Goal: Task Accomplishment & Management: Complete application form

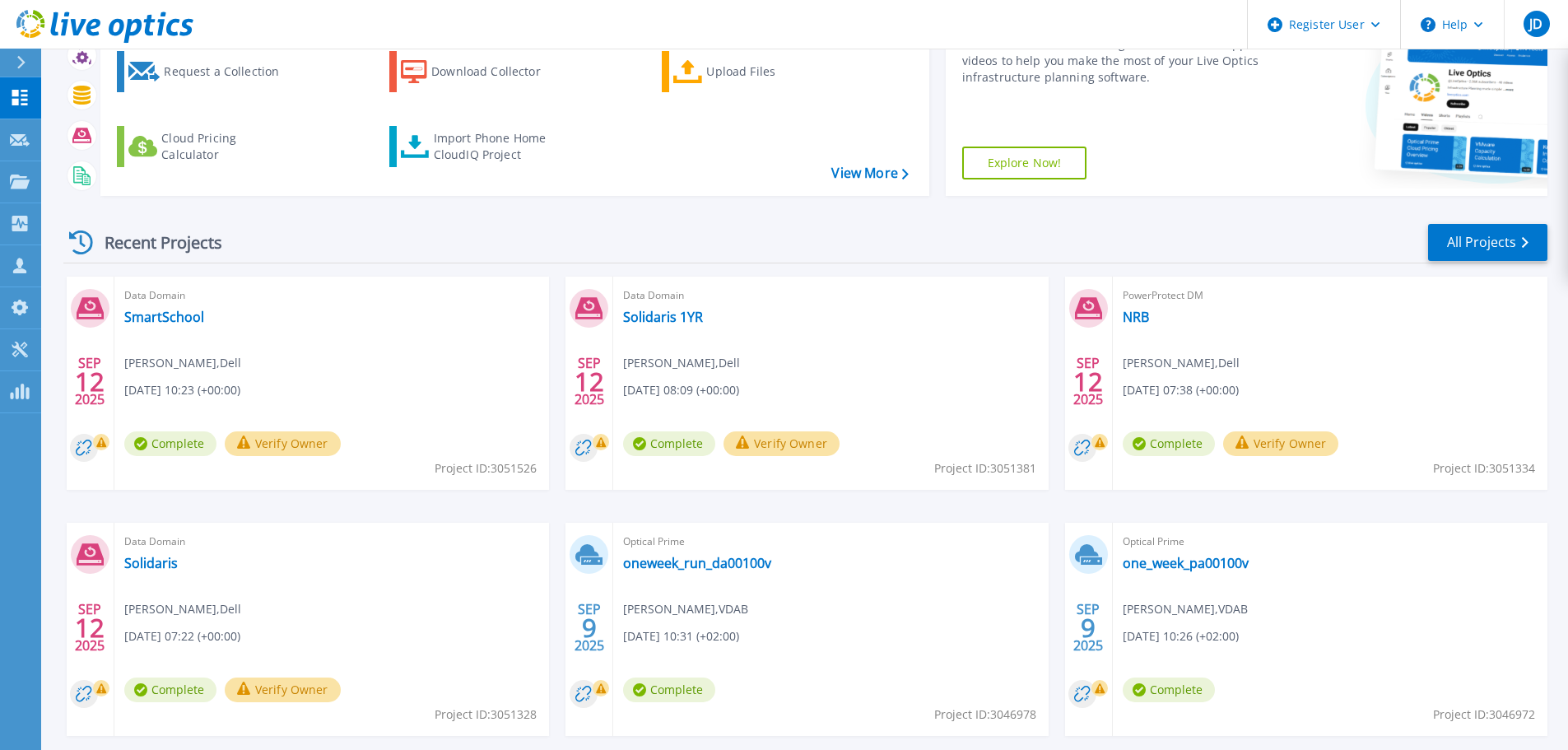
scroll to position [165, 0]
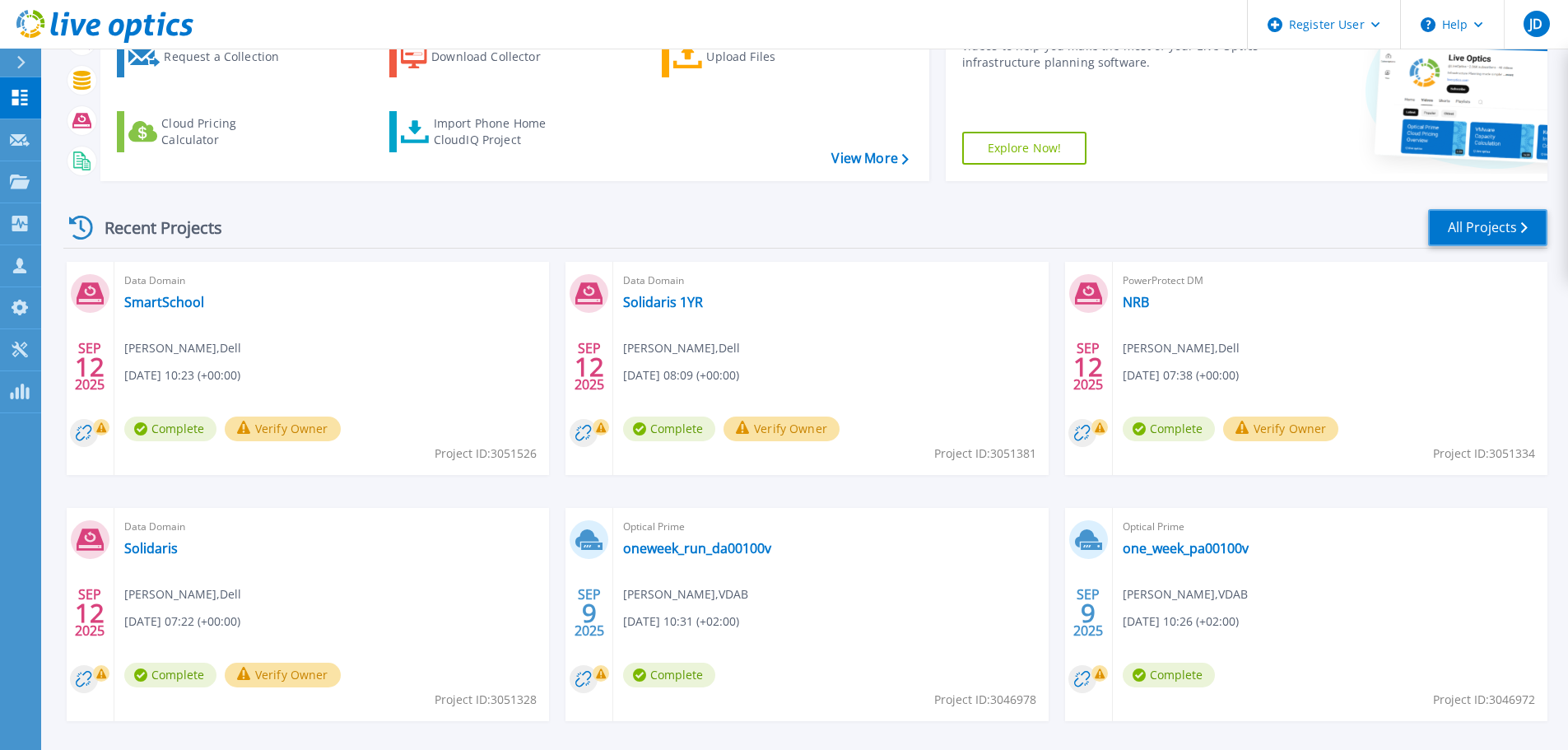
click at [1458, 236] on link "All Projects" at bounding box center [1487, 227] width 119 height 37
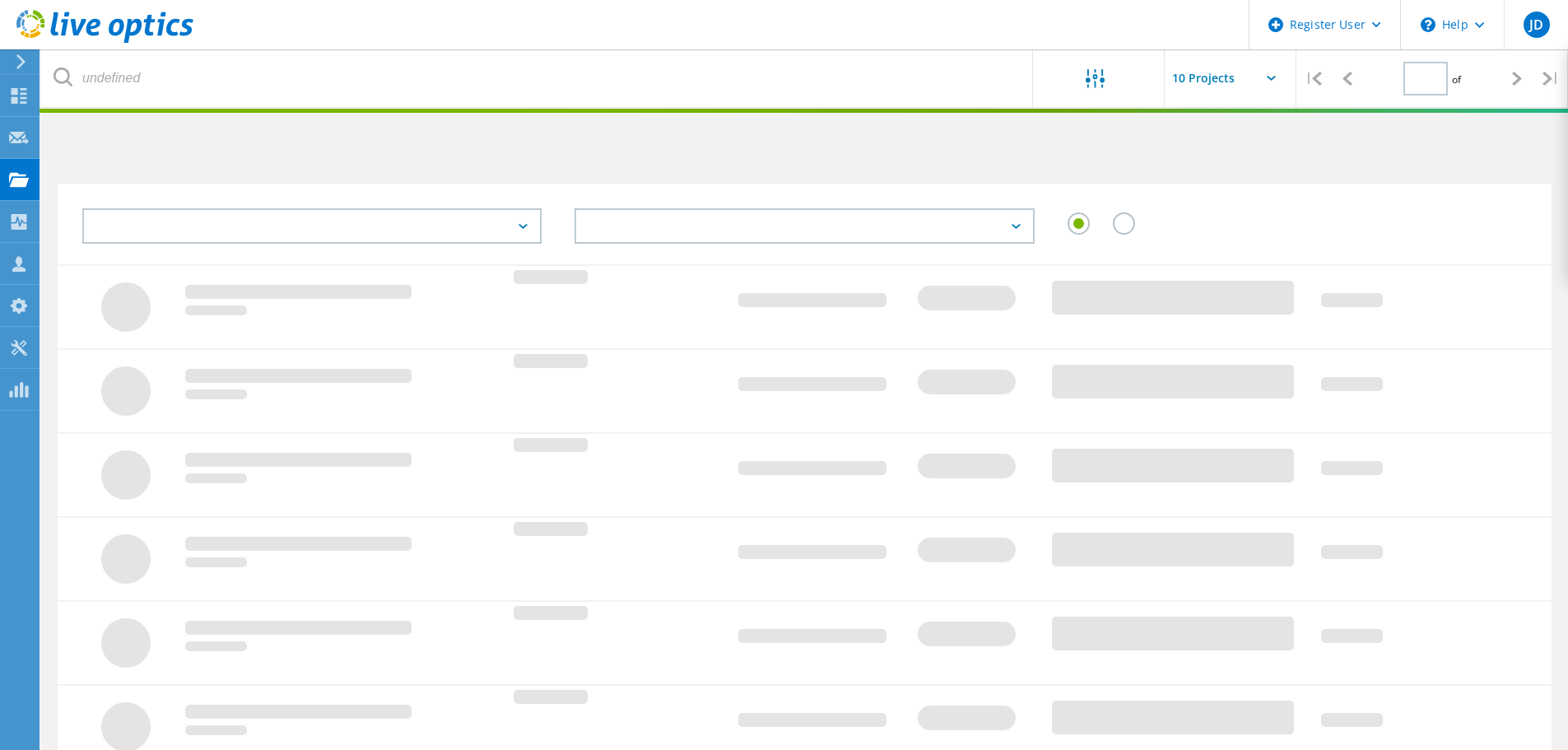
type input "1"
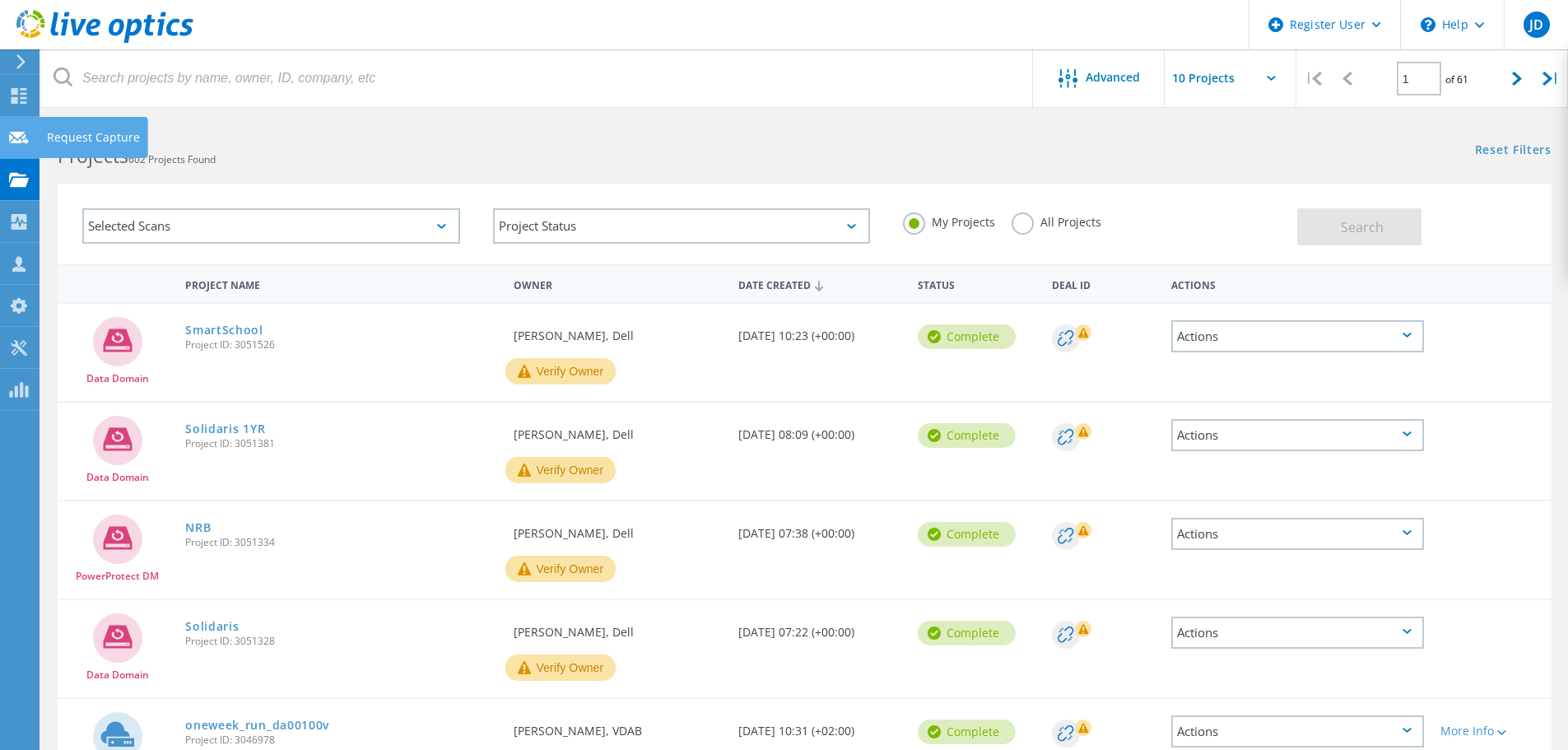
click at [13, 136] on icon at bounding box center [19, 138] width 20 height 15
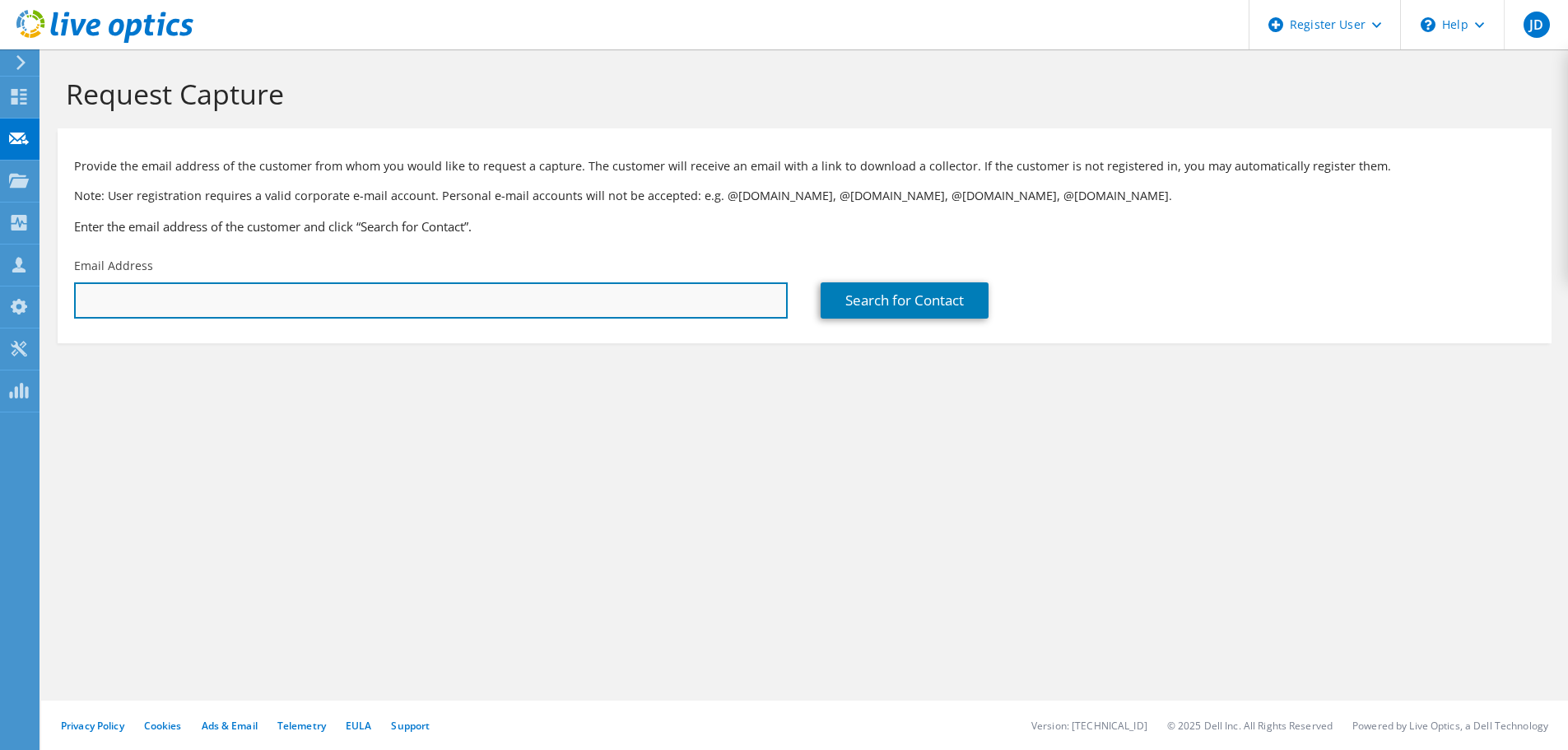
click at [188, 308] on input "text" at bounding box center [431, 301] width 714 height 36
paste input "erik.laurent@atos.net"
type input "erik.laurent@atos.net"
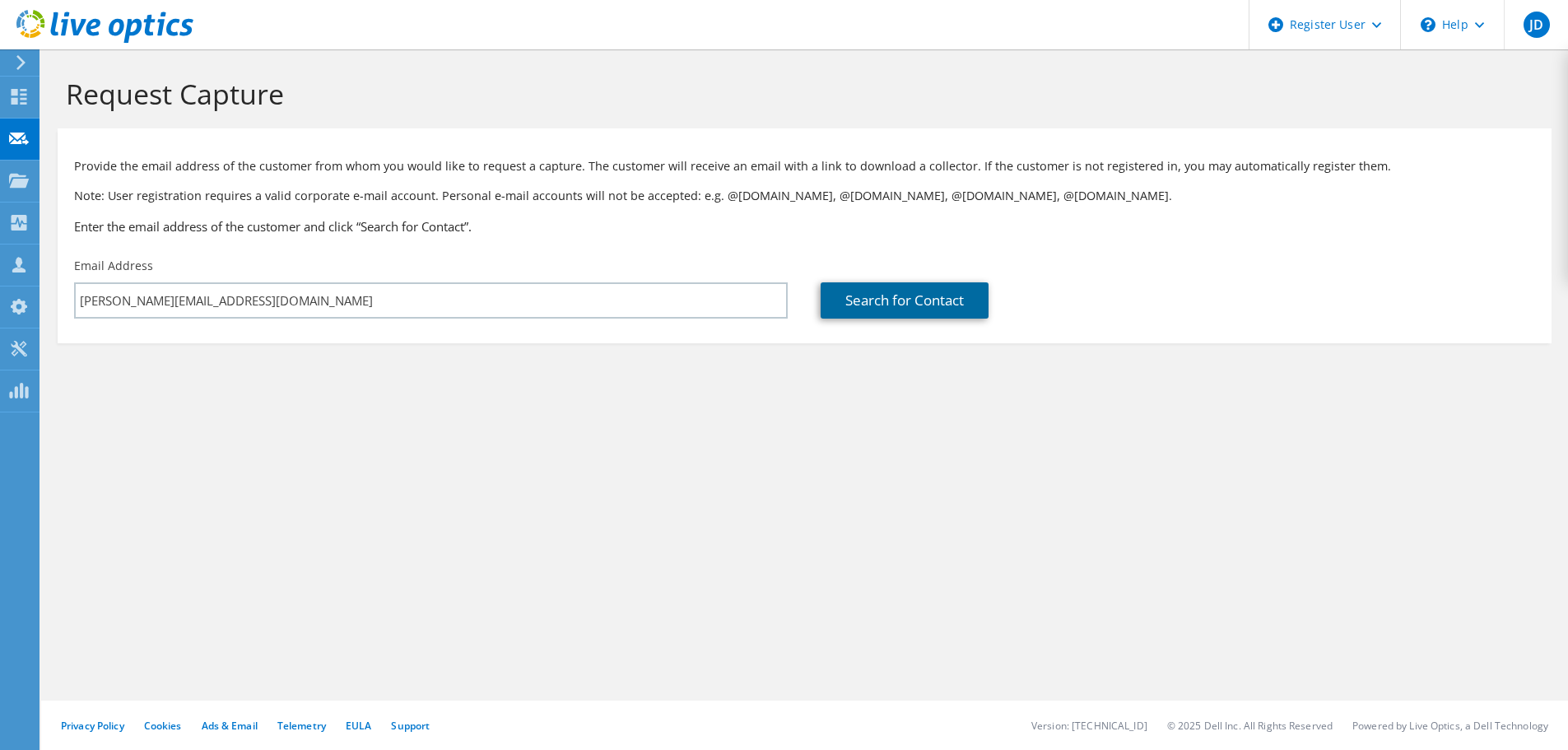
click at [871, 306] on link "Search for Contact" at bounding box center [904, 301] width 168 height 36
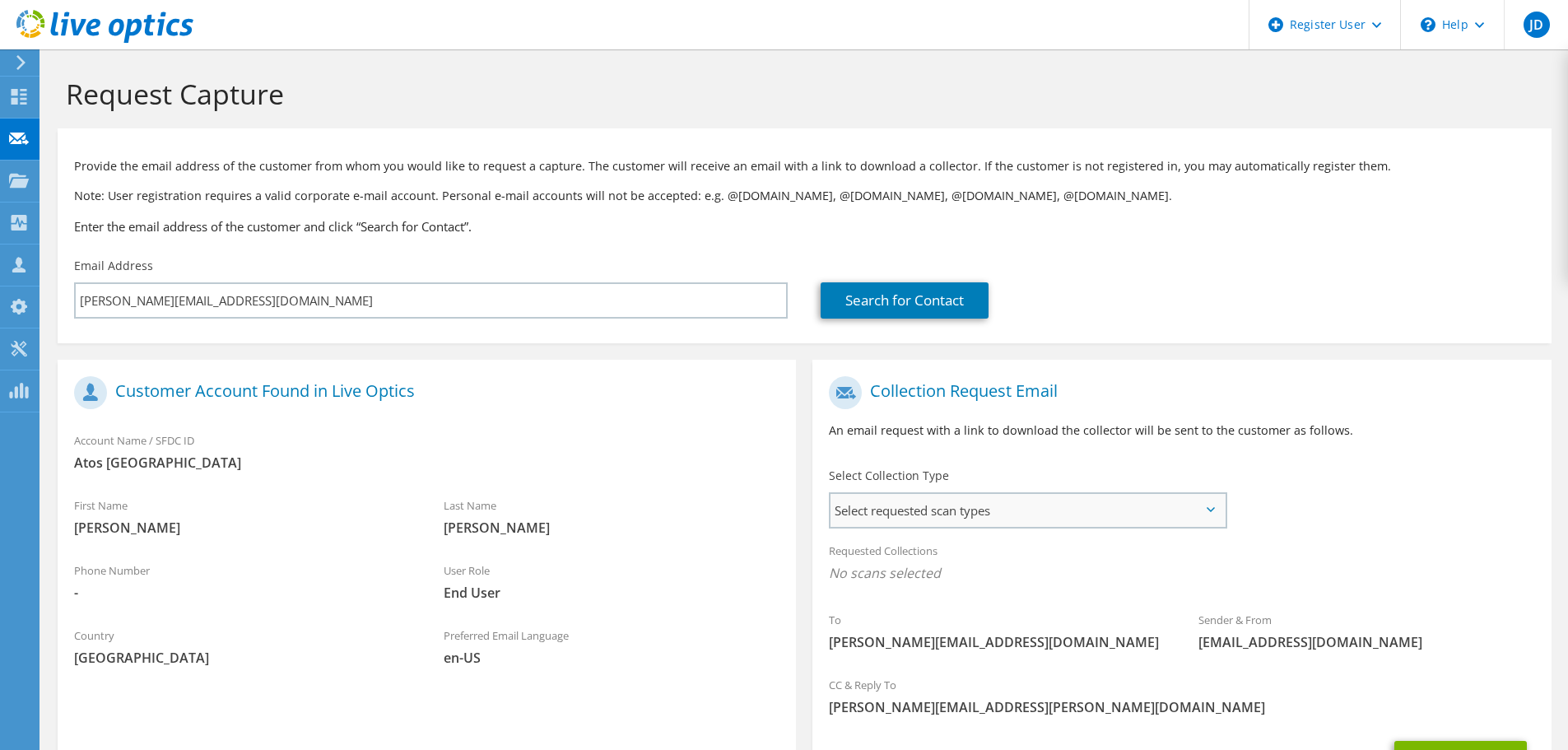
click at [944, 514] on span "Select requested scan types" at bounding box center [1028, 510] width 394 height 33
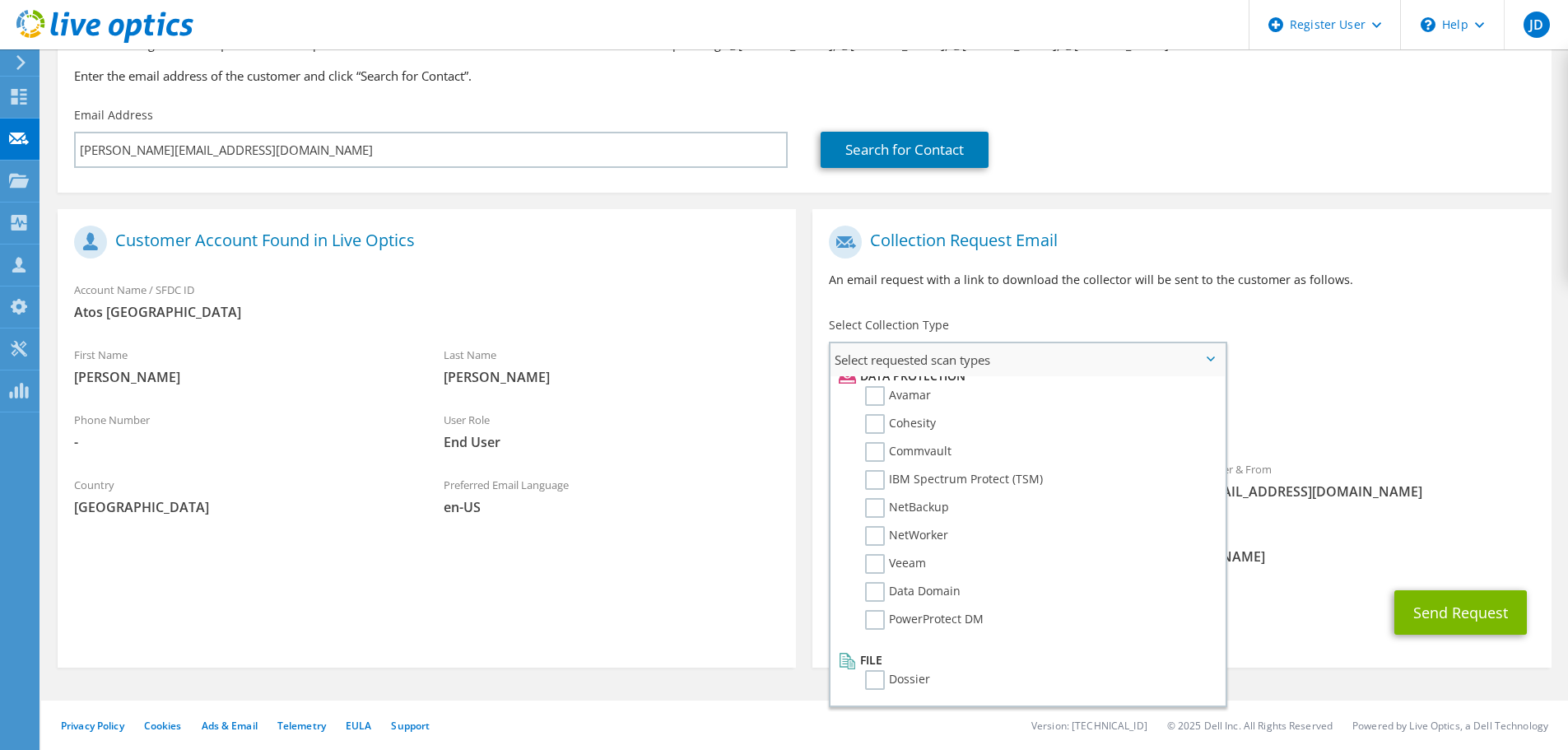
scroll to position [727, 0]
click at [916, 534] on label "NetWorker" at bounding box center [906, 535] width 83 height 20
click at [0, 0] on input "NetWorker" at bounding box center [0, 0] width 0 height 0
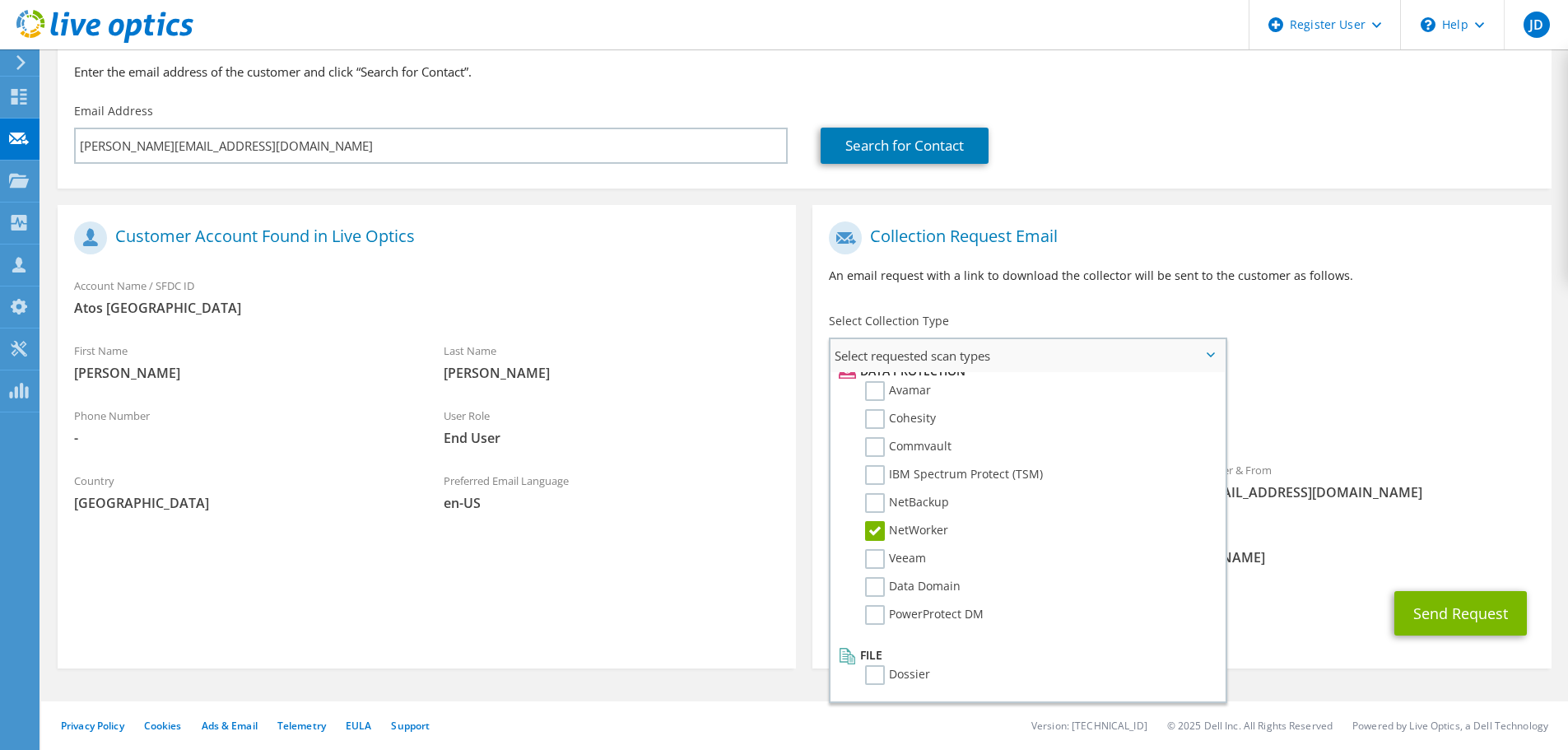
scroll to position [155, 0]
click at [1518, 629] on button "Send Request" at bounding box center [1460, 612] width 132 height 45
